Goal: Transaction & Acquisition: Download file/media

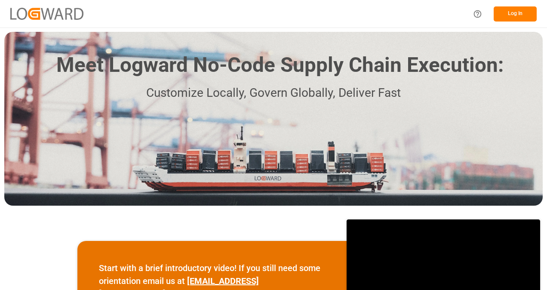
click at [505, 13] on button "Log In" at bounding box center [515, 13] width 43 height 15
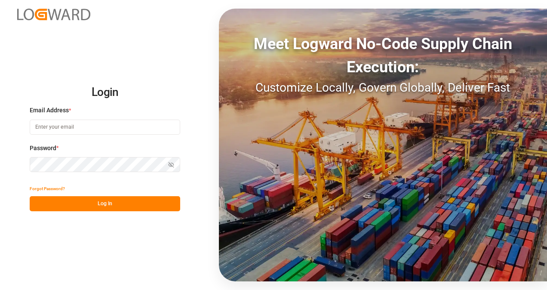
type input "[PERSON_NAME][EMAIL_ADDRESS][PERSON_NAME][DOMAIN_NAME]"
click at [120, 209] on button "Log In" at bounding box center [105, 203] width 151 height 15
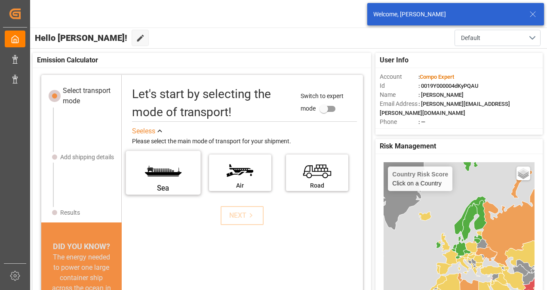
click at [178, 178] on label "Sea" at bounding box center [163, 169] width 65 height 36
click at [0, 0] on input "Sea" at bounding box center [0, 0] width 0 height 0
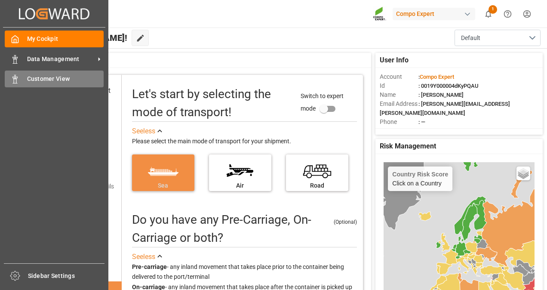
click at [19, 74] on div "Customer View Customer View" at bounding box center [54, 79] width 99 height 17
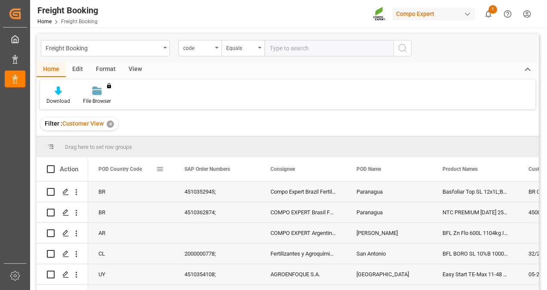
click at [160, 165] on span at bounding box center [160, 169] width 8 height 8
click at [288, 50] on input "text" at bounding box center [329, 48] width 129 height 16
paste input "2000000147"
type input "2000000147"
click at [401, 48] on icon "search button" at bounding box center [402, 48] width 10 height 10
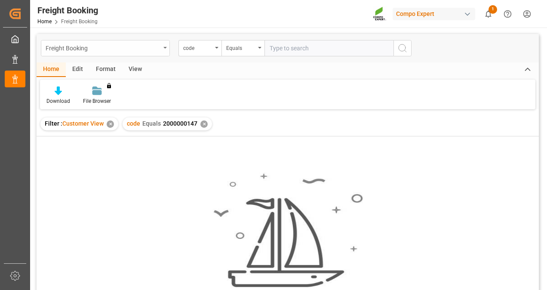
click at [163, 45] on div "Freight Booking" at bounding box center [105, 48] width 129 height 16
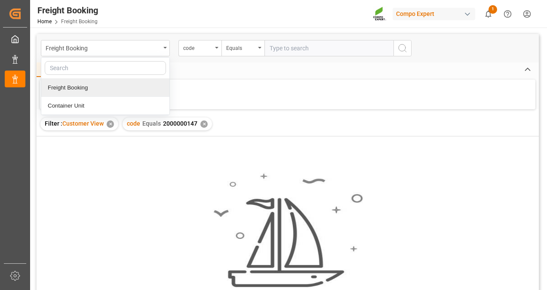
click at [95, 89] on div "Freight Booking" at bounding box center [105, 88] width 128 height 18
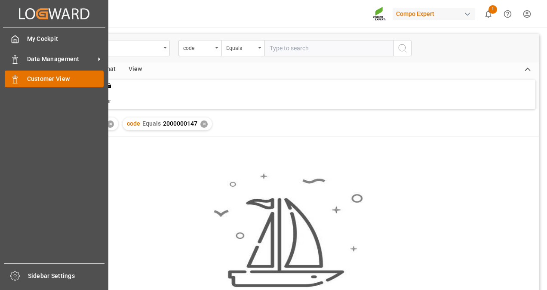
click at [41, 76] on span "Customer View" at bounding box center [65, 78] width 77 height 9
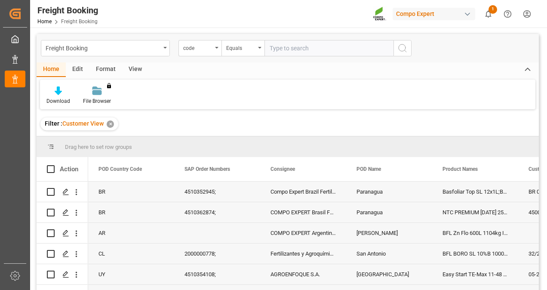
click at [53, 145] on span at bounding box center [51, 147] width 8 height 8
click at [83, 144] on span "Drag here to set row groups" at bounding box center [98, 147] width 67 height 6
click at [55, 145] on div at bounding box center [56, 147] width 18 height 8
click at [51, 145] on span at bounding box center [51, 147] width 8 height 8
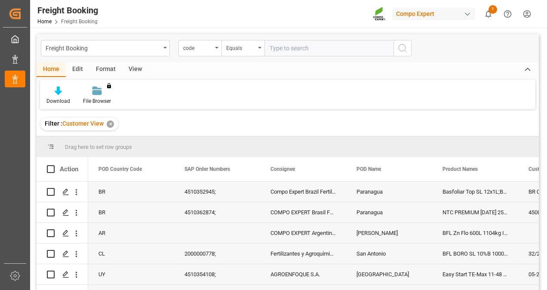
click at [112, 124] on div "✕" at bounding box center [110, 123] width 7 height 7
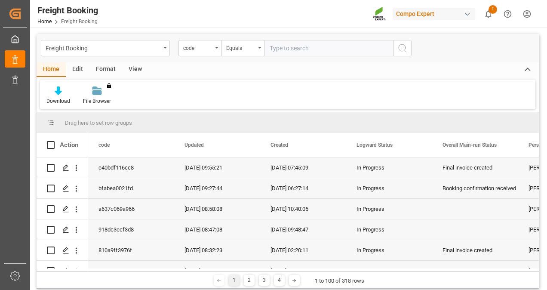
drag, startPoint x: 102, startPoint y: 271, endPoint x: 146, endPoint y: 275, distance: 43.6
click at [175, 275] on div "1 2 3 4 1 to 100 of 318 rows" at bounding box center [288, 279] width 502 height 17
drag, startPoint x: 104, startPoint y: 271, endPoint x: 157, endPoint y: 270, distance: 52.5
click at [157, 270] on div "Drag here to set row groups Drag here to set column labels Action code Updated" at bounding box center [288, 200] width 502 height 176
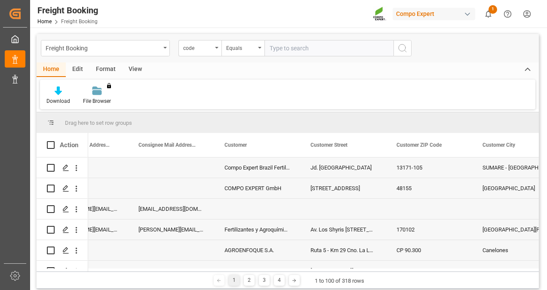
drag, startPoint x: 536, startPoint y: 157, endPoint x: 538, endPoint y: 167, distance: 10.0
click at [538, 167] on div "Action Consignee Mail Address 2 Consignee Mail Address 3 Consignee Mail Address…" at bounding box center [288, 202] width 502 height 138
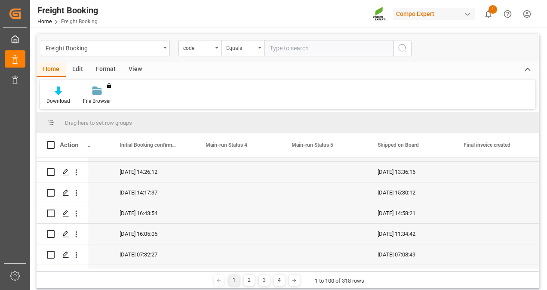
scroll to position [0, 3932]
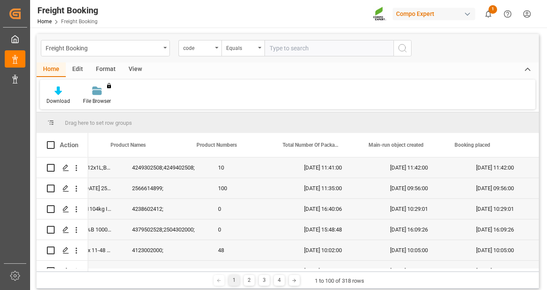
scroll to position [0, 3429]
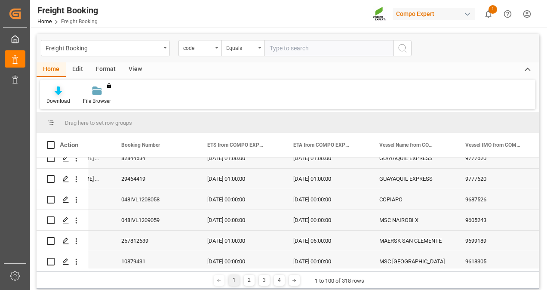
click at [56, 91] on icon at bounding box center [58, 90] width 7 height 9
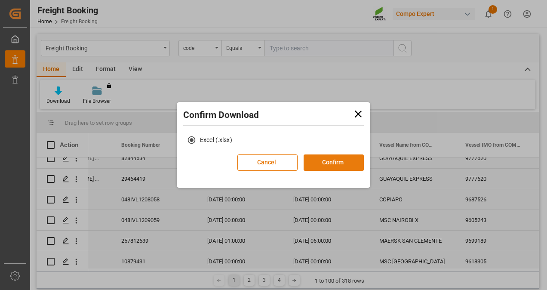
click at [348, 163] on button "Confirm" at bounding box center [334, 162] width 60 height 16
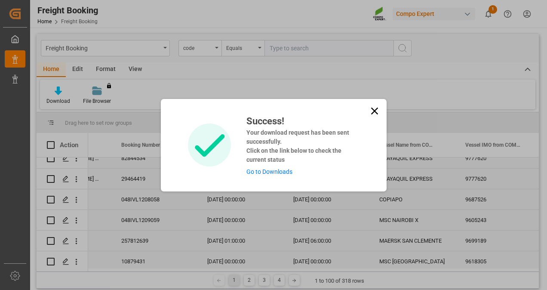
click at [274, 172] on link "Go to Downloads" at bounding box center [269, 171] width 46 height 7
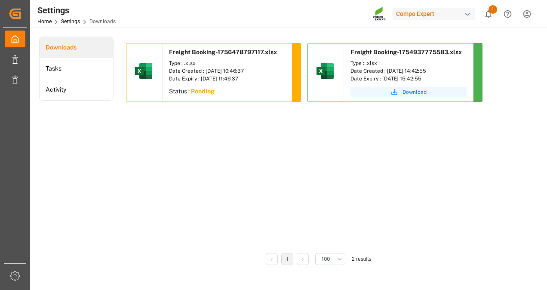
click at [416, 92] on span "Download" at bounding box center [415, 92] width 24 height 8
